Goal: Task Accomplishment & Management: Manage account settings

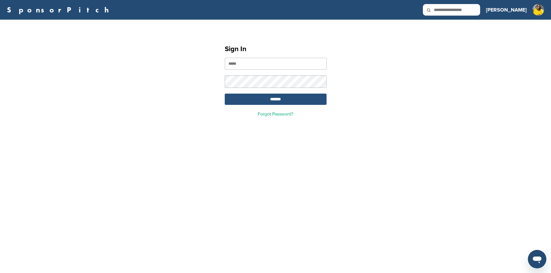
type input "**********"
click at [274, 101] on input "*******" at bounding box center [276, 99] width 102 height 11
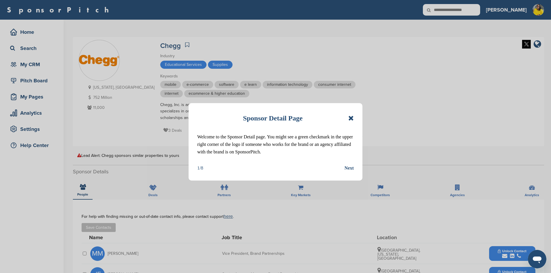
click at [352, 118] on icon at bounding box center [350, 118] width 5 height 7
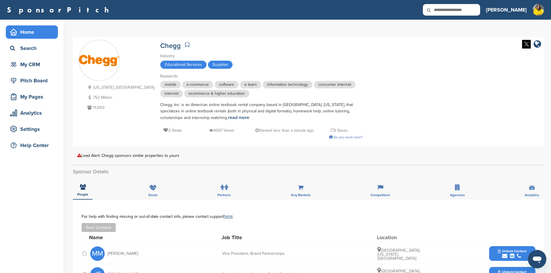
click at [28, 36] on div "Home" at bounding box center [33, 32] width 49 height 10
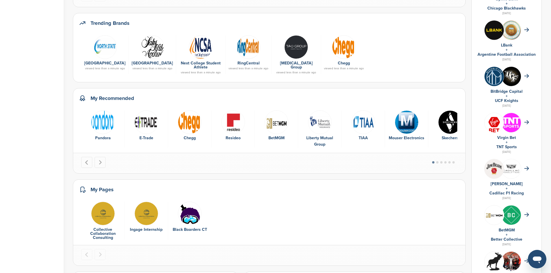
scroll to position [289, 0]
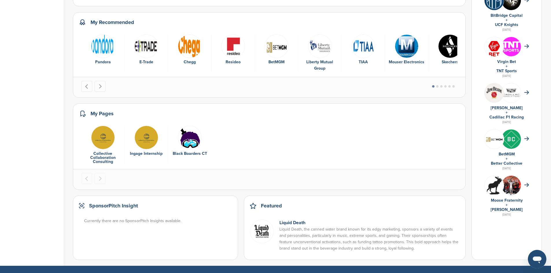
click at [194, 140] on img "3 of 3" at bounding box center [190, 138] width 24 height 24
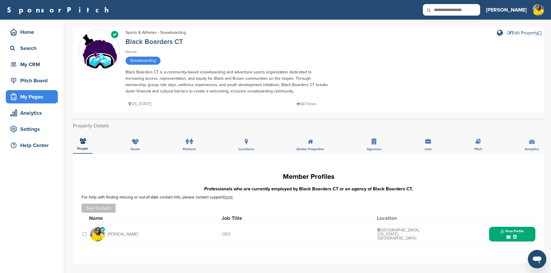
click at [29, 96] on div "My Pages" at bounding box center [33, 97] width 49 height 10
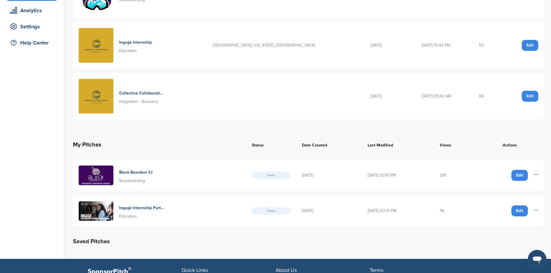
scroll to position [116, 0]
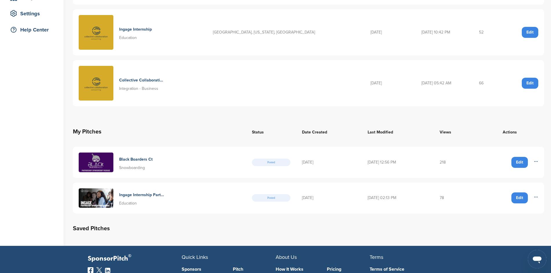
click at [111, 198] on img at bounding box center [96, 199] width 35 height 20
click at [130, 161] on h4 "Black Boarders Ct" at bounding box center [136, 159] width 34 height 6
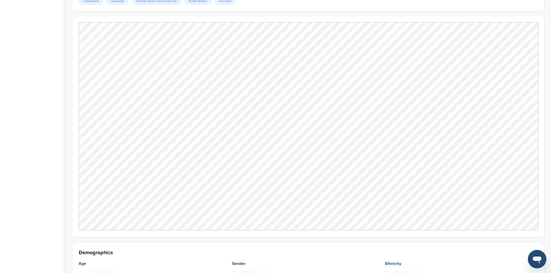
scroll to position [636, 0]
